Goal: Task Accomplishment & Management: Manage account settings

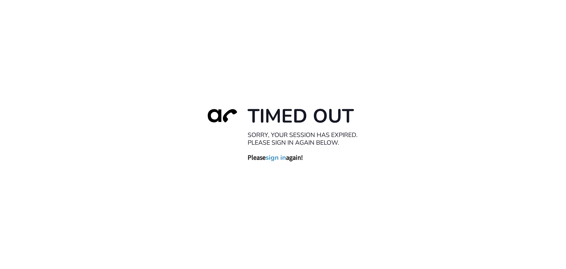
click at [280, 156] on link "sign in" at bounding box center [276, 157] width 20 height 8
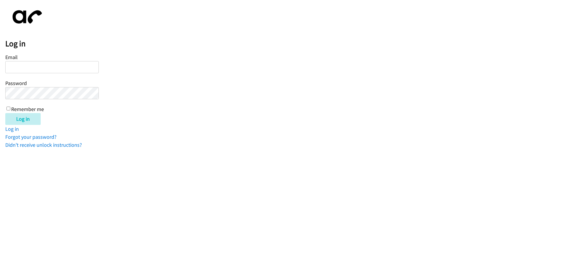
click at [42, 66] on input "Email" at bounding box center [51, 67] width 93 height 12
type input "[EMAIL_ADDRESS][DOMAIN_NAME]"
click at [9, 109] on input "Remember me" at bounding box center [8, 108] width 4 height 4
checkbox input "true"
click at [33, 121] on input "Log in" at bounding box center [22, 119] width 35 height 12
